Goal: Task Accomplishment & Management: Complete application form

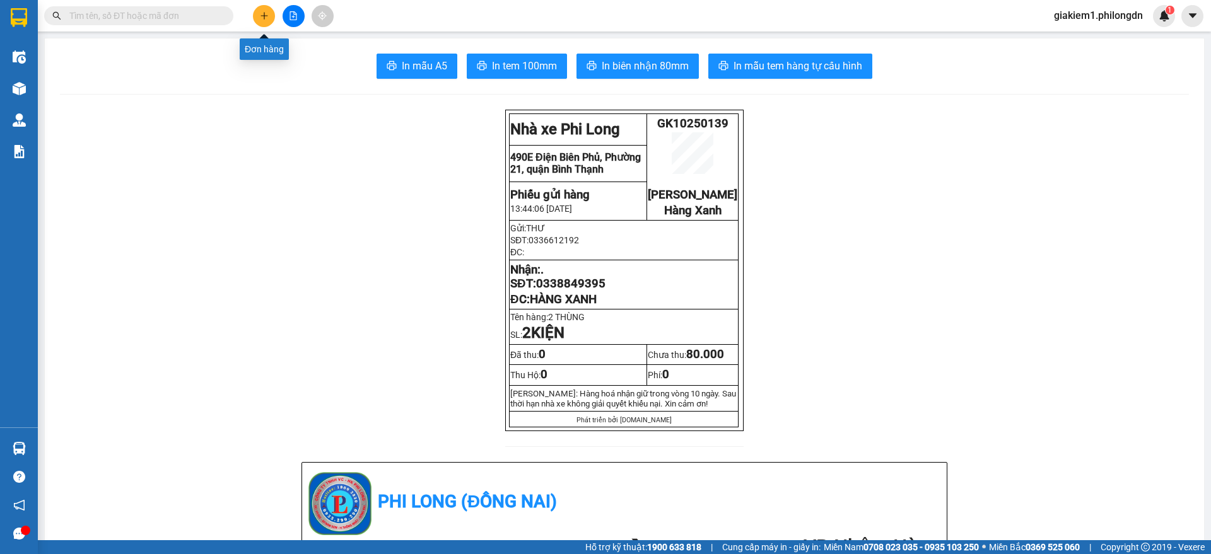
click at [259, 13] on button at bounding box center [264, 16] width 22 height 22
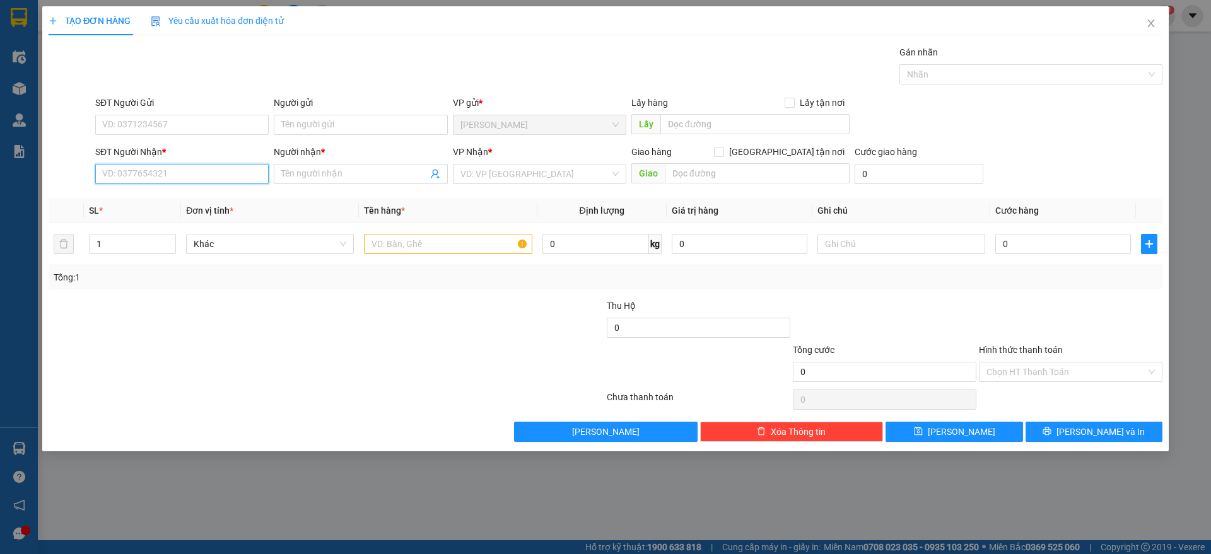
paste input "0975322642"
type input "0975322642"
click at [170, 194] on div "0975322642 - TRUNG" at bounding box center [182, 199] width 158 height 14
type input "TRUNG"
checkbox input "true"
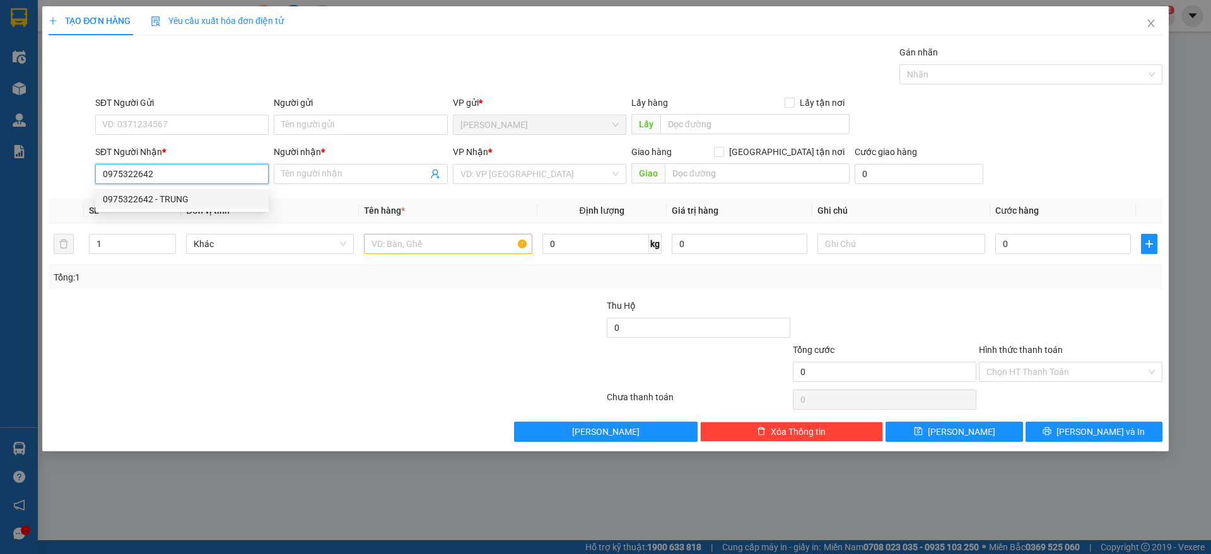
type input "640 QL1A BÌNH [GEOGRAPHIC_DATA]"
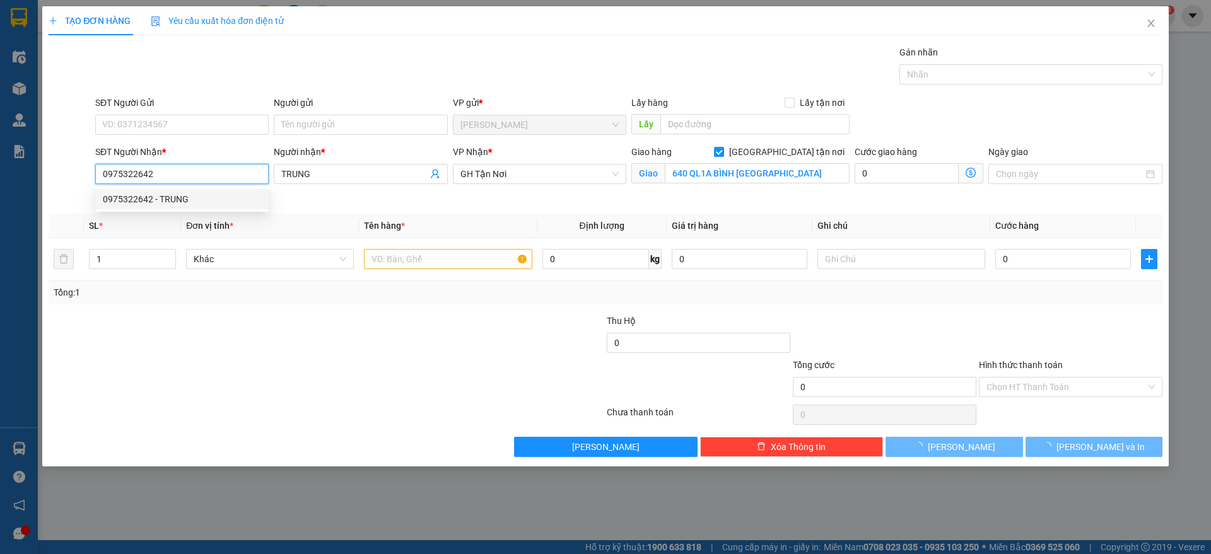
type input "80.000"
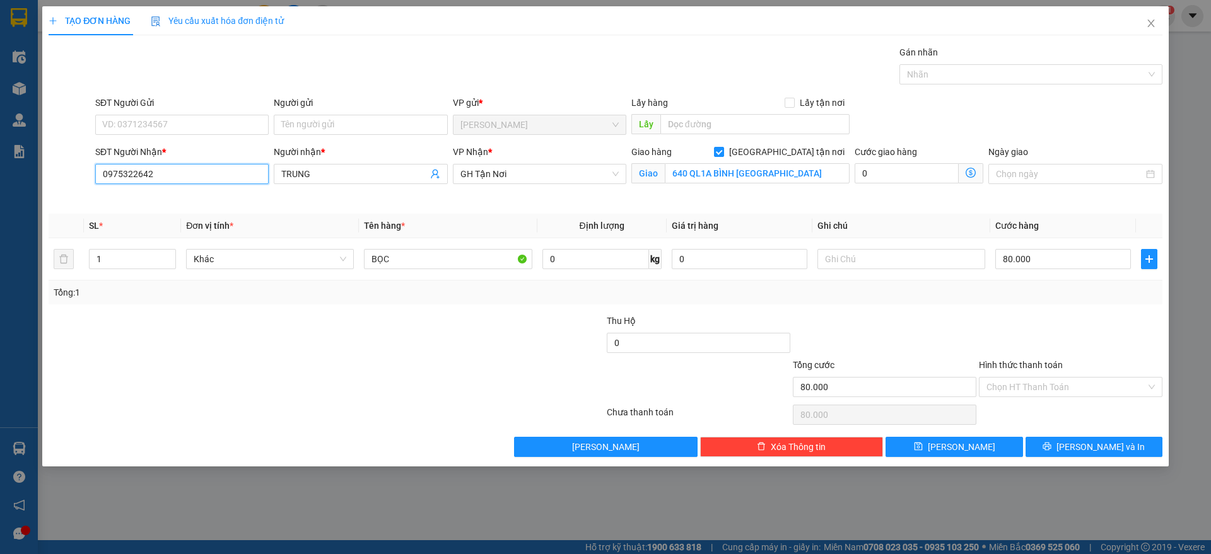
type input "0975322642"
drag, startPoint x: 211, startPoint y: 114, endPoint x: 192, endPoint y: 127, distance: 24.0
paste input "0962942221"
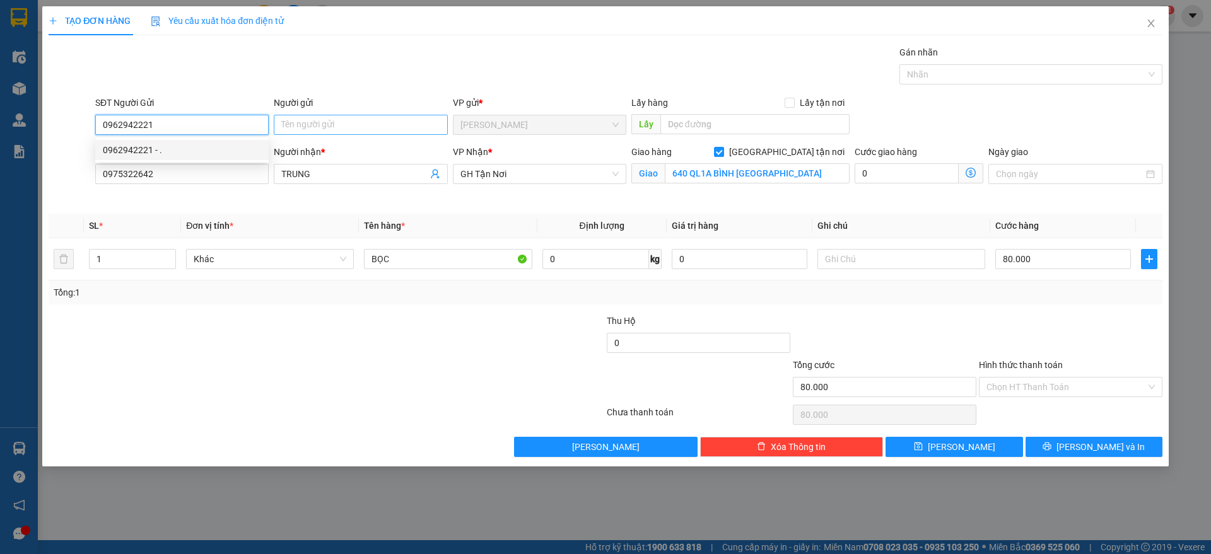
type input "0962942221"
click at [339, 122] on input "Người gửi" at bounding box center [360, 125] width 173 height 20
type input "."
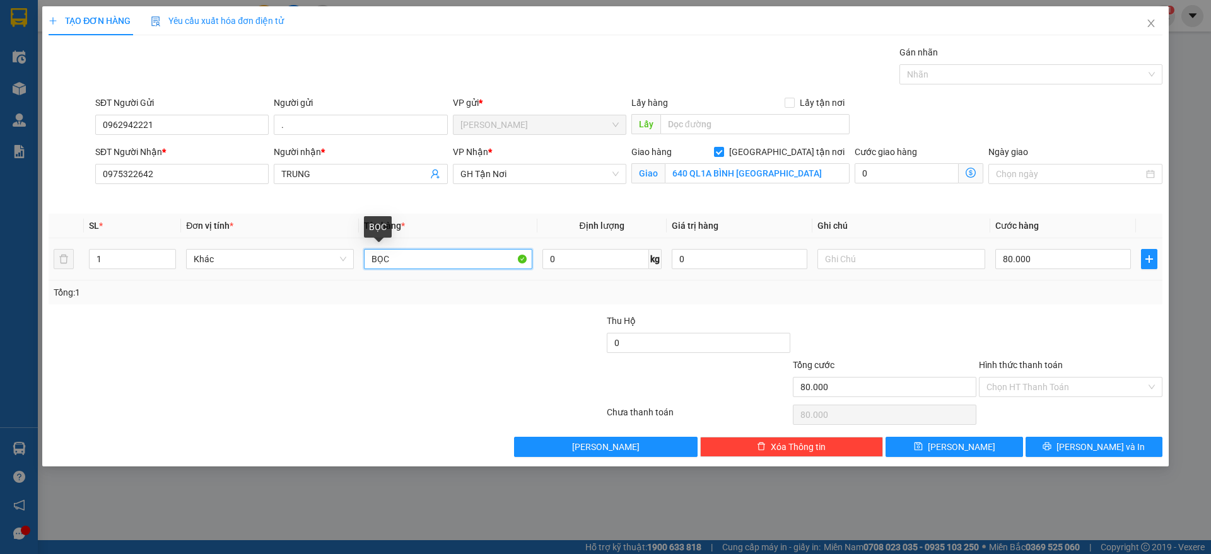
click at [412, 264] on input "BỌC" at bounding box center [448, 259] width 168 height 20
click at [1068, 258] on input "80.000" at bounding box center [1063, 259] width 136 height 20
type input "1"
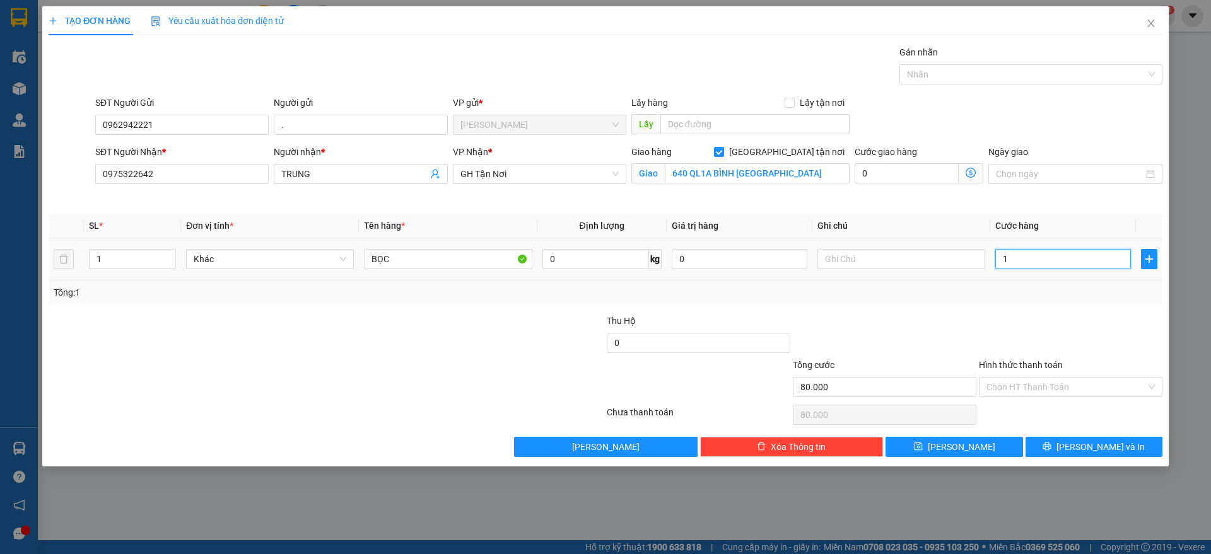
type input "1"
type input "10"
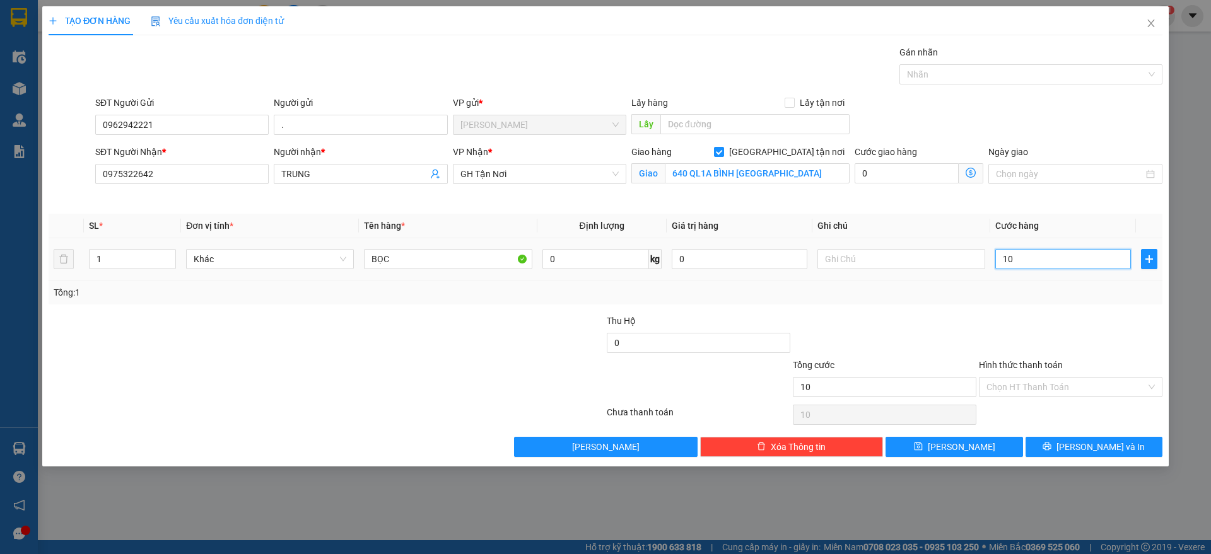
type input "100"
type input "1.000"
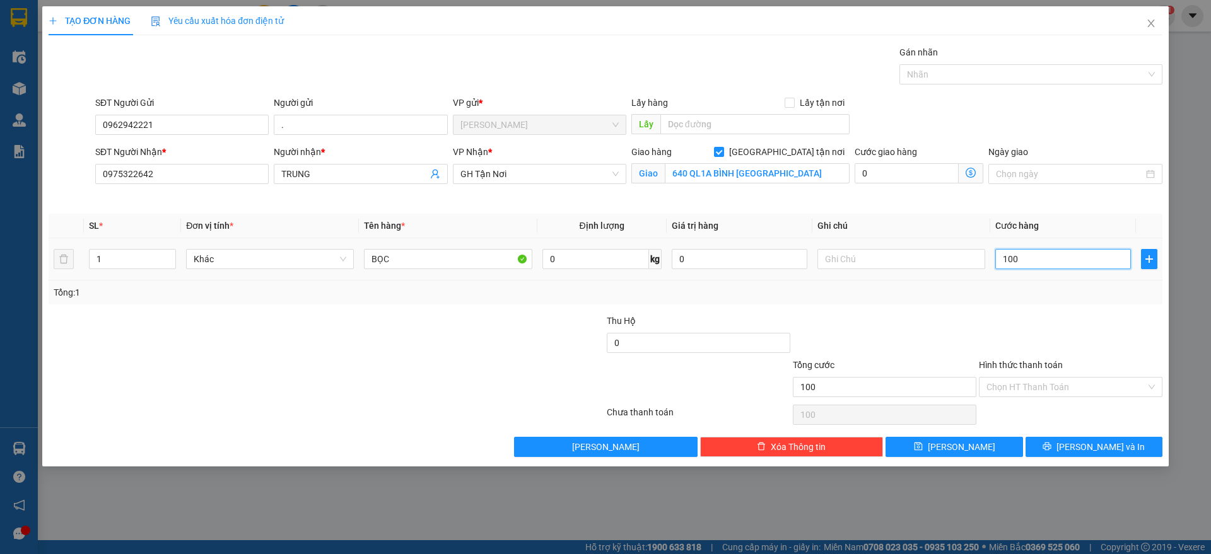
type input "1.000"
type input "10.000"
type input "100.000"
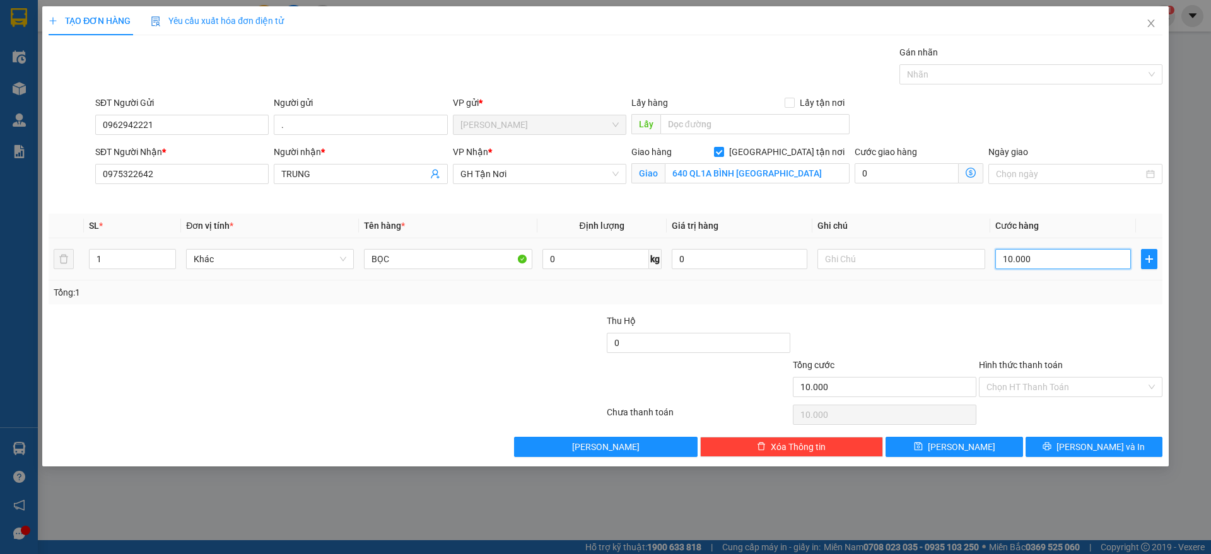
type input "100.000"
click at [1071, 387] on input "Hình thức thanh toán" at bounding box center [1067, 387] width 160 height 19
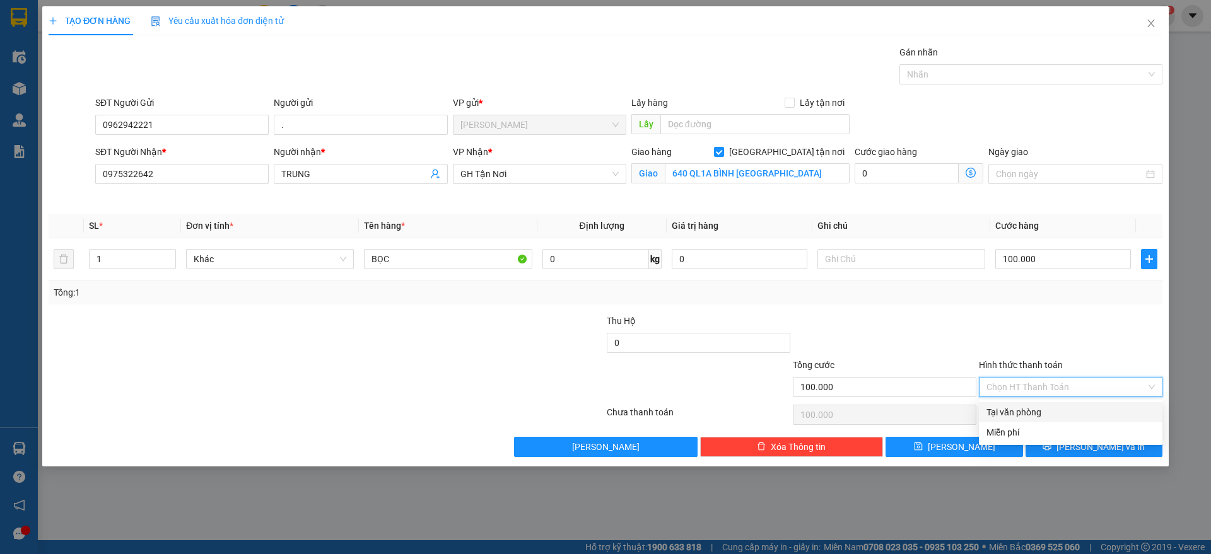
click at [1024, 413] on div "Tại văn phòng" at bounding box center [1071, 413] width 168 height 14
type input "0"
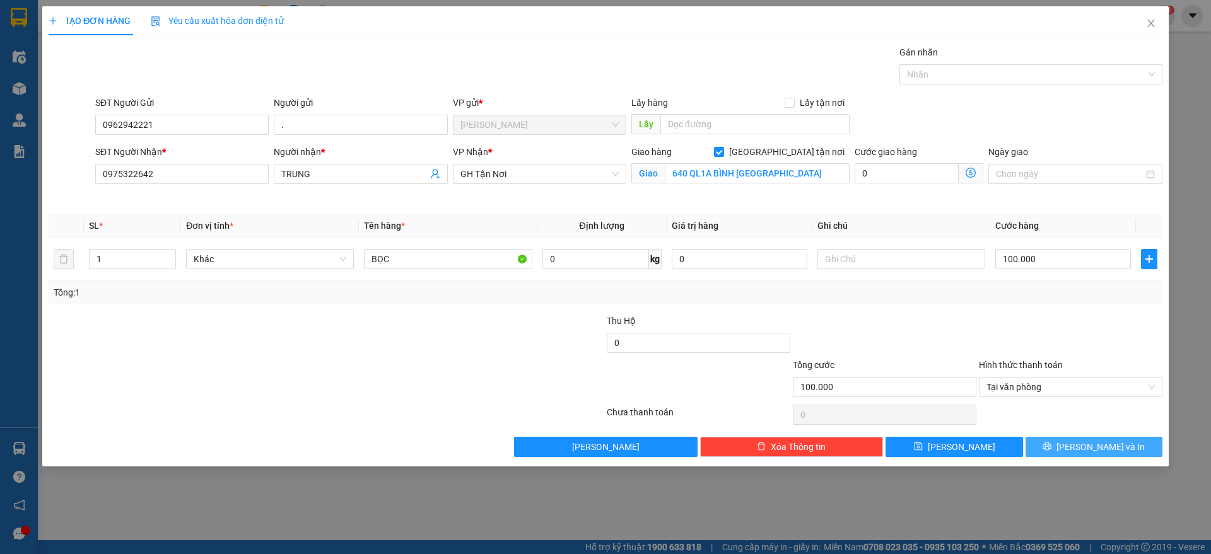
click at [1055, 446] on button "[PERSON_NAME] và In" at bounding box center [1094, 447] width 137 height 20
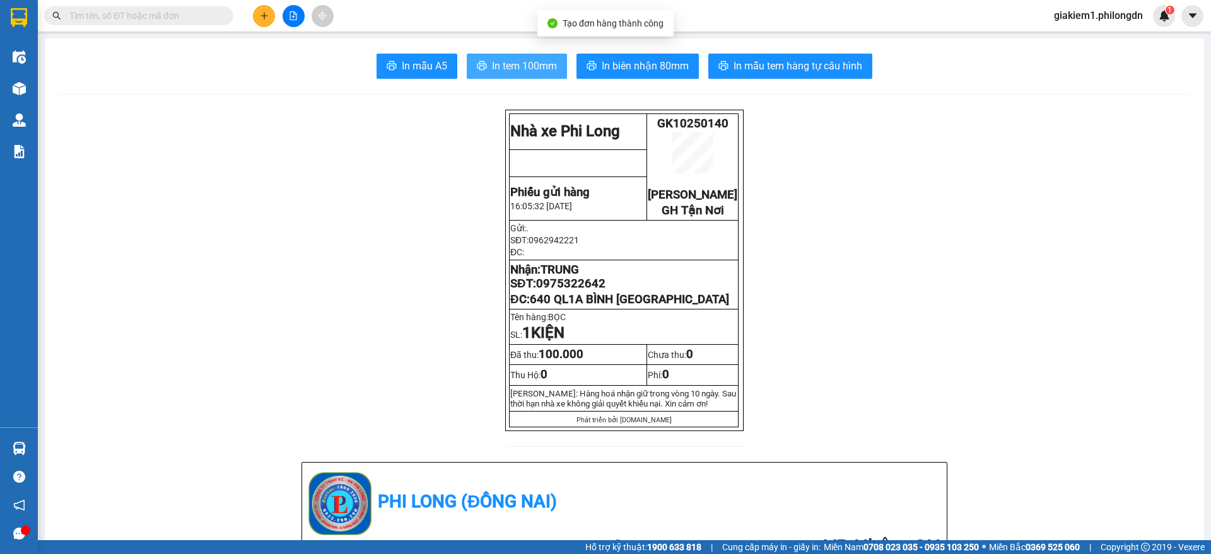
click at [483, 57] on button "In tem 100mm" at bounding box center [517, 66] width 100 height 25
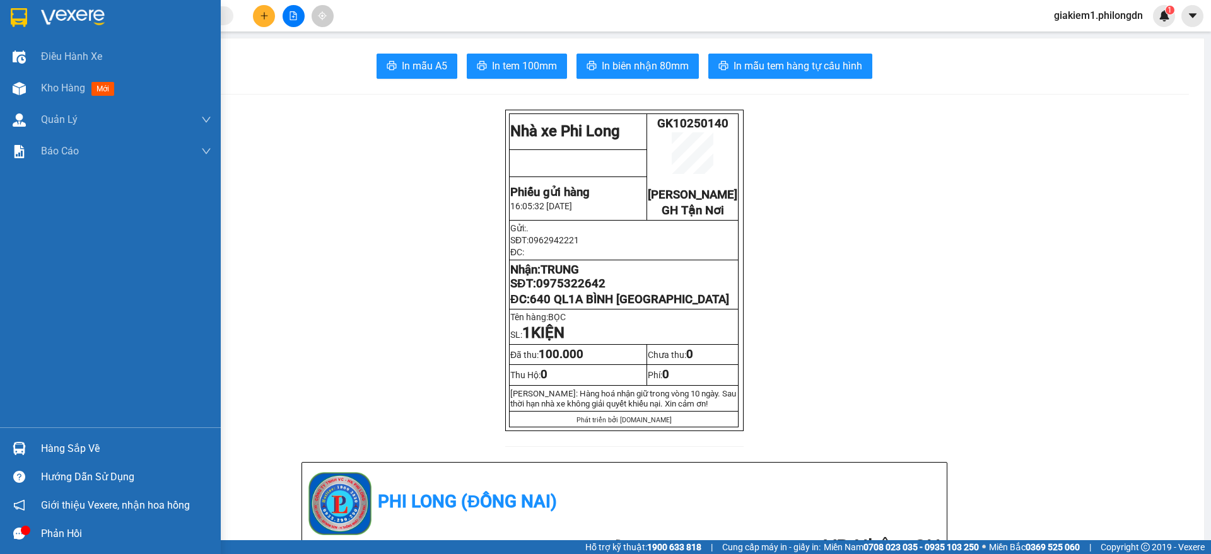
click at [11, 25] on img at bounding box center [19, 17] width 16 height 19
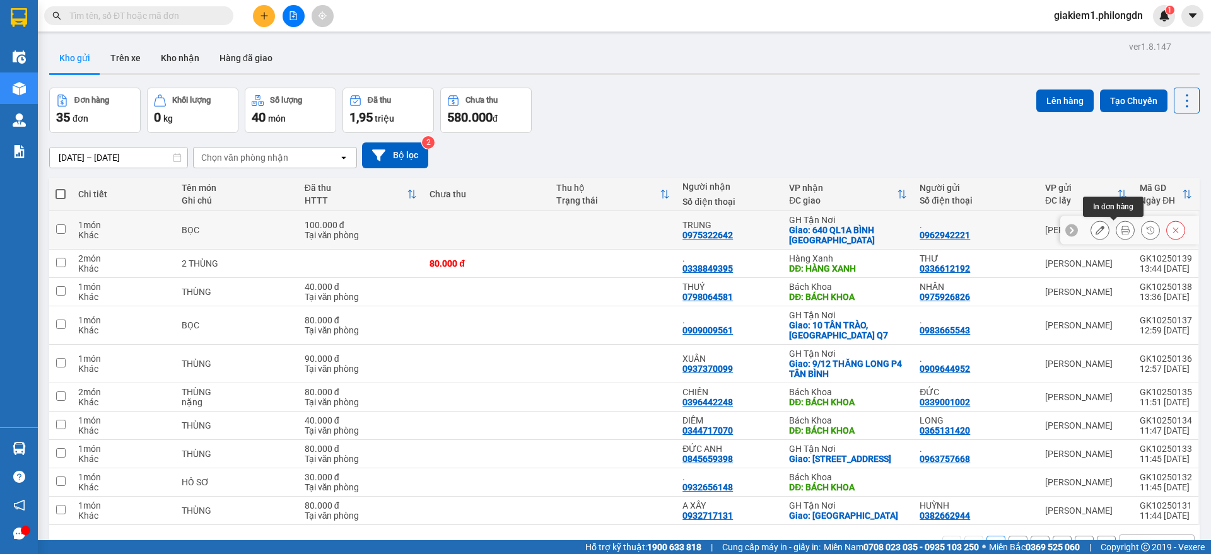
click at [1093, 228] on button at bounding box center [1100, 231] width 18 height 22
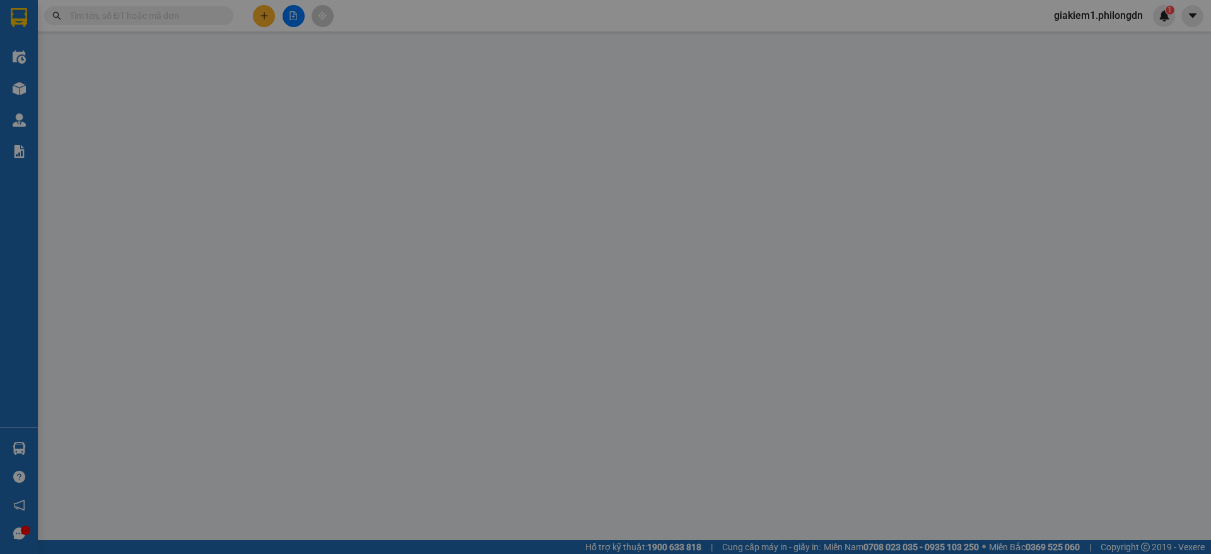
type input "0962942221"
type input "."
type input "0975322642"
type input "TRUNG"
checkbox input "true"
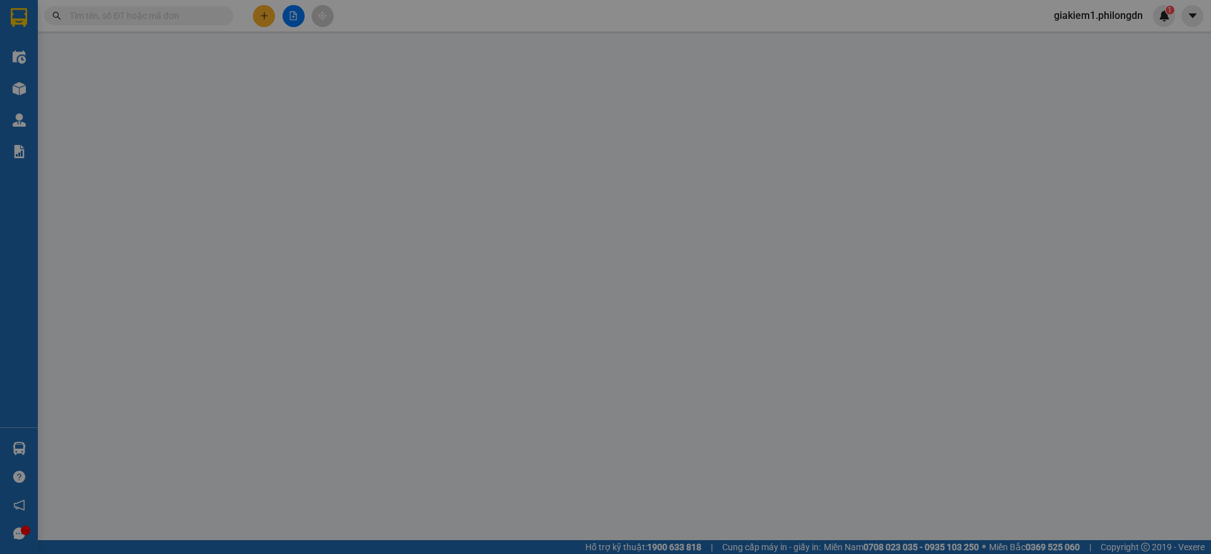
type input "640 QL1A BÌNH [GEOGRAPHIC_DATA]"
type input "100.000"
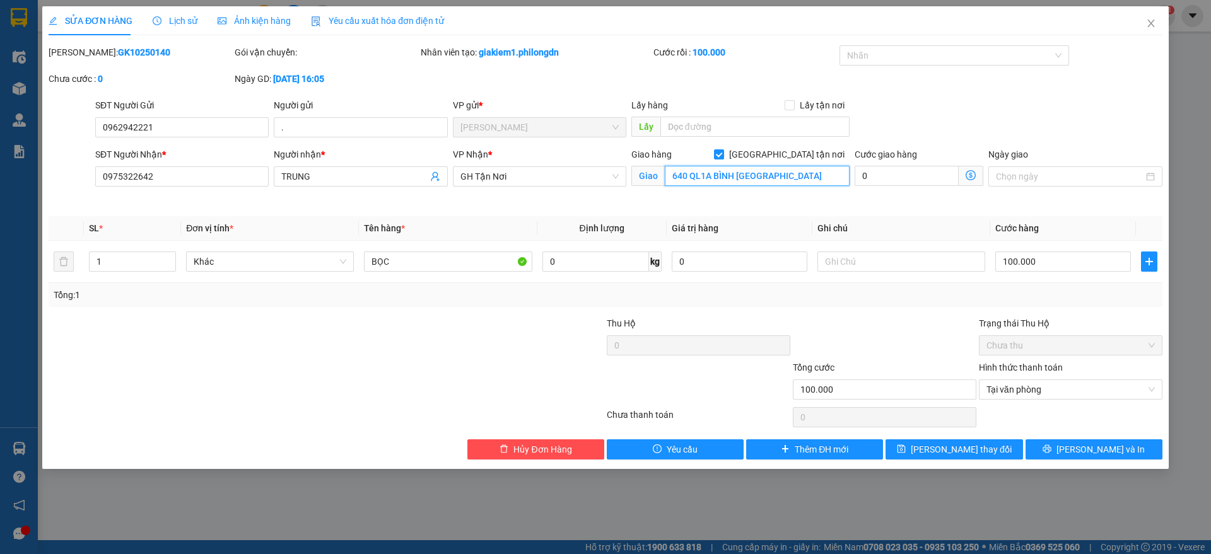
click at [734, 178] on input "640 QL1A BÌNH [GEOGRAPHIC_DATA]" at bounding box center [757, 176] width 185 height 20
type input "65/6 TÂN THỚI NHẤT 02, Q12"
click at [1052, 445] on icon "printer" at bounding box center [1047, 449] width 8 height 8
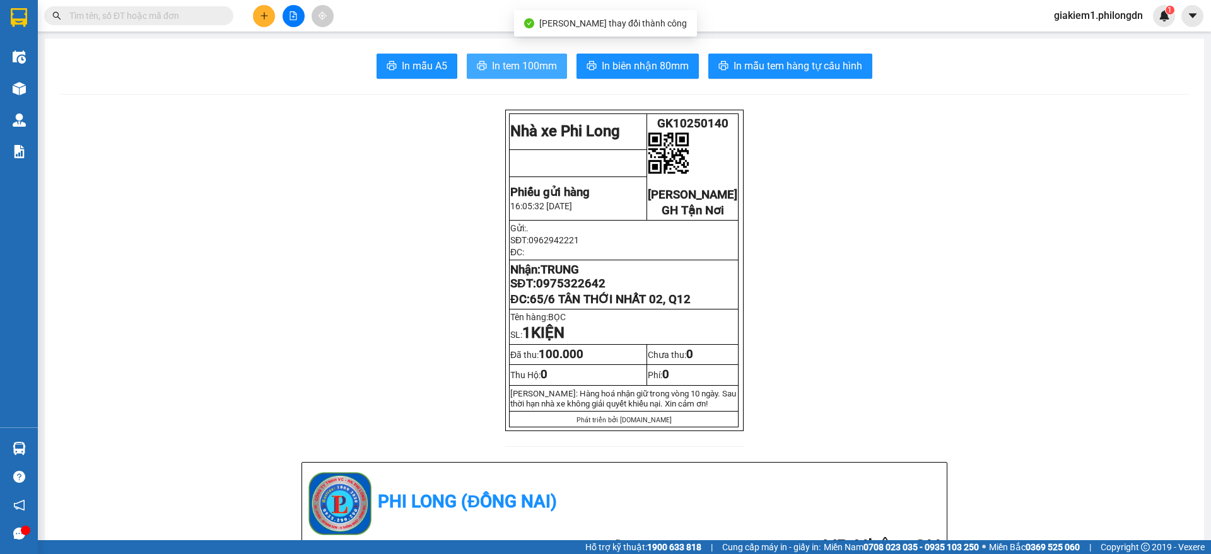
click at [535, 66] on span "In tem 100mm" at bounding box center [524, 66] width 65 height 16
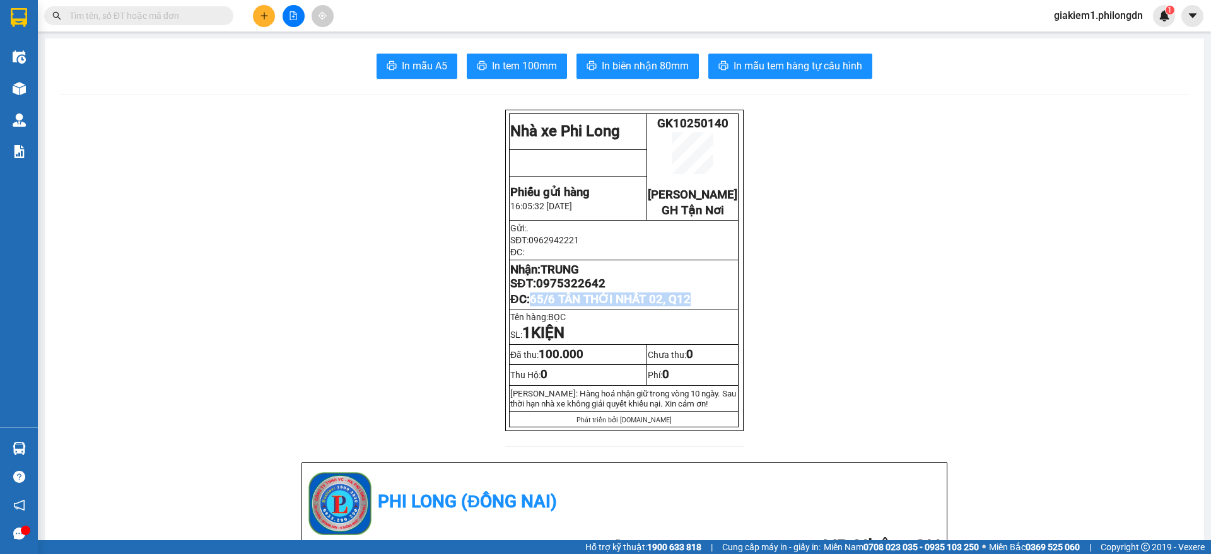
drag, startPoint x: 694, startPoint y: 318, endPoint x: 525, endPoint y: 320, distance: 169.7
click at [525, 307] on p "ĐC: 65/6 TÂN THỚI NHẤT 02, Q12" at bounding box center [623, 300] width 227 height 14
copy span "65/6 TÂN THỚI NHẤT 02, Q12"
click at [563, 291] on span "0975322642" at bounding box center [570, 284] width 69 height 14
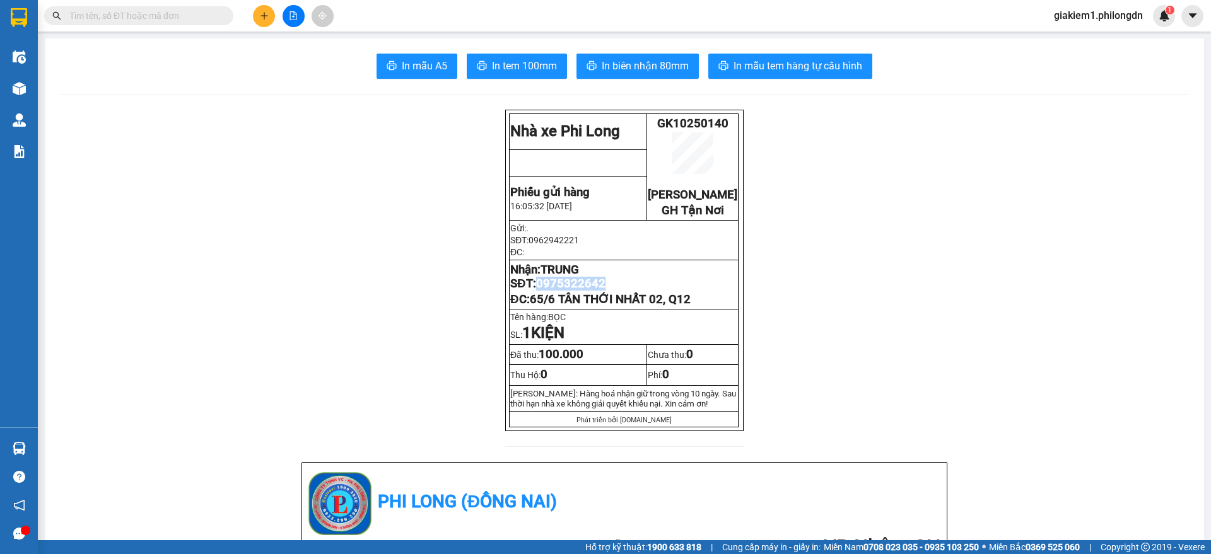
copy span "0975322642"
